Goal: Task Accomplishment & Management: Use online tool/utility

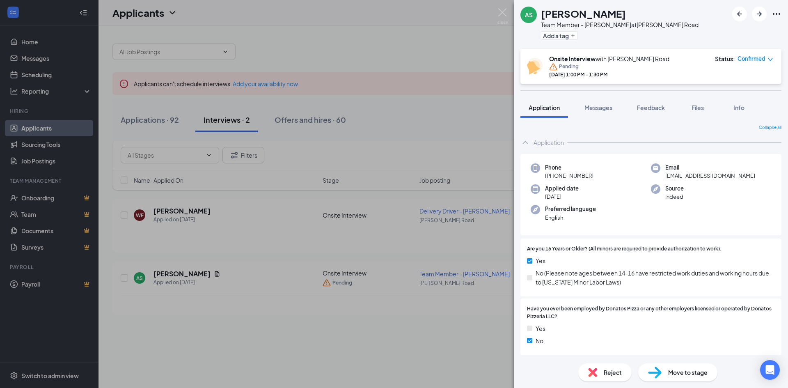
scroll to position [142, 0]
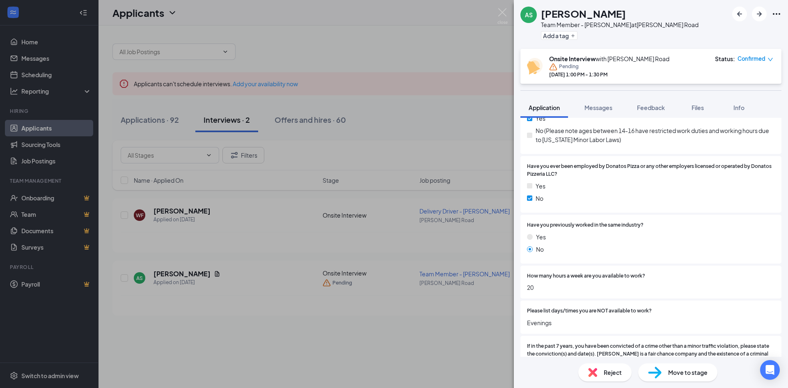
drag, startPoint x: 0, startPoint y: 0, endPoint x: 361, endPoint y: 49, distance: 363.8
click at [361, 49] on div "AS [PERSON_NAME] Team Member - [PERSON_NAME] at [PERSON_NAME][GEOGRAPHIC_DATA] …" at bounding box center [394, 194] width 788 height 388
click at [776, 15] on icon "Ellipses" at bounding box center [776, 14] width 10 height 10
click at [731, 32] on link "View full application" at bounding box center [731, 33] width 89 height 8
